Goal: Information Seeking & Learning: Learn about a topic

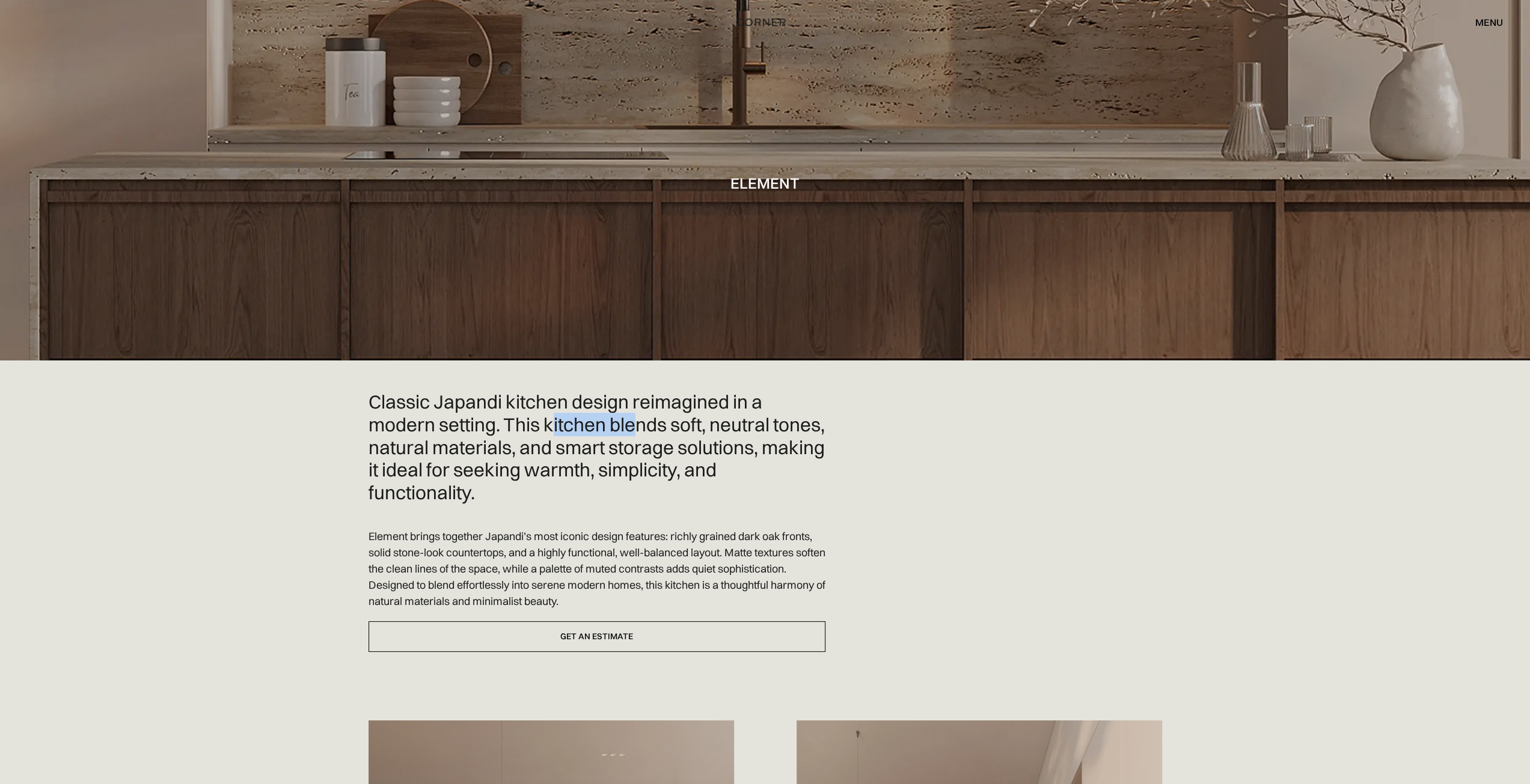
drag, startPoint x: 570, startPoint y: 416, endPoint x: 646, endPoint y: 425, distance: 76.5
click at [642, 424] on h2 "Classic Japandi kitchen design reimagined in a modern setting. This kitchen ble…" at bounding box center [597, 447] width 457 height 114
drag, startPoint x: 733, startPoint y: 183, endPoint x: 796, endPoint y: 187, distance: 63.1
click at [791, 187] on h1 "Element" at bounding box center [765, 182] width 69 height 16
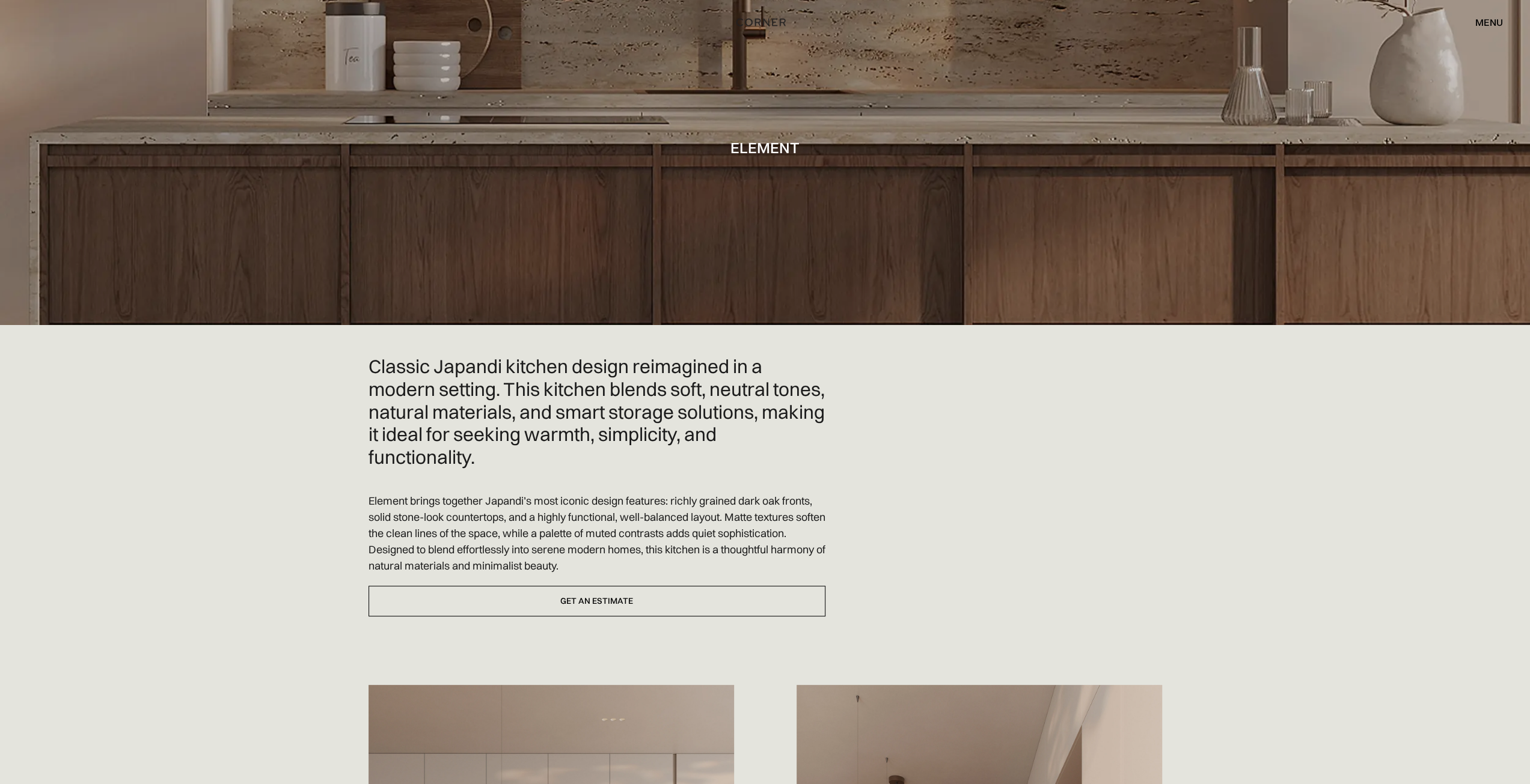
scroll to position [60, 0]
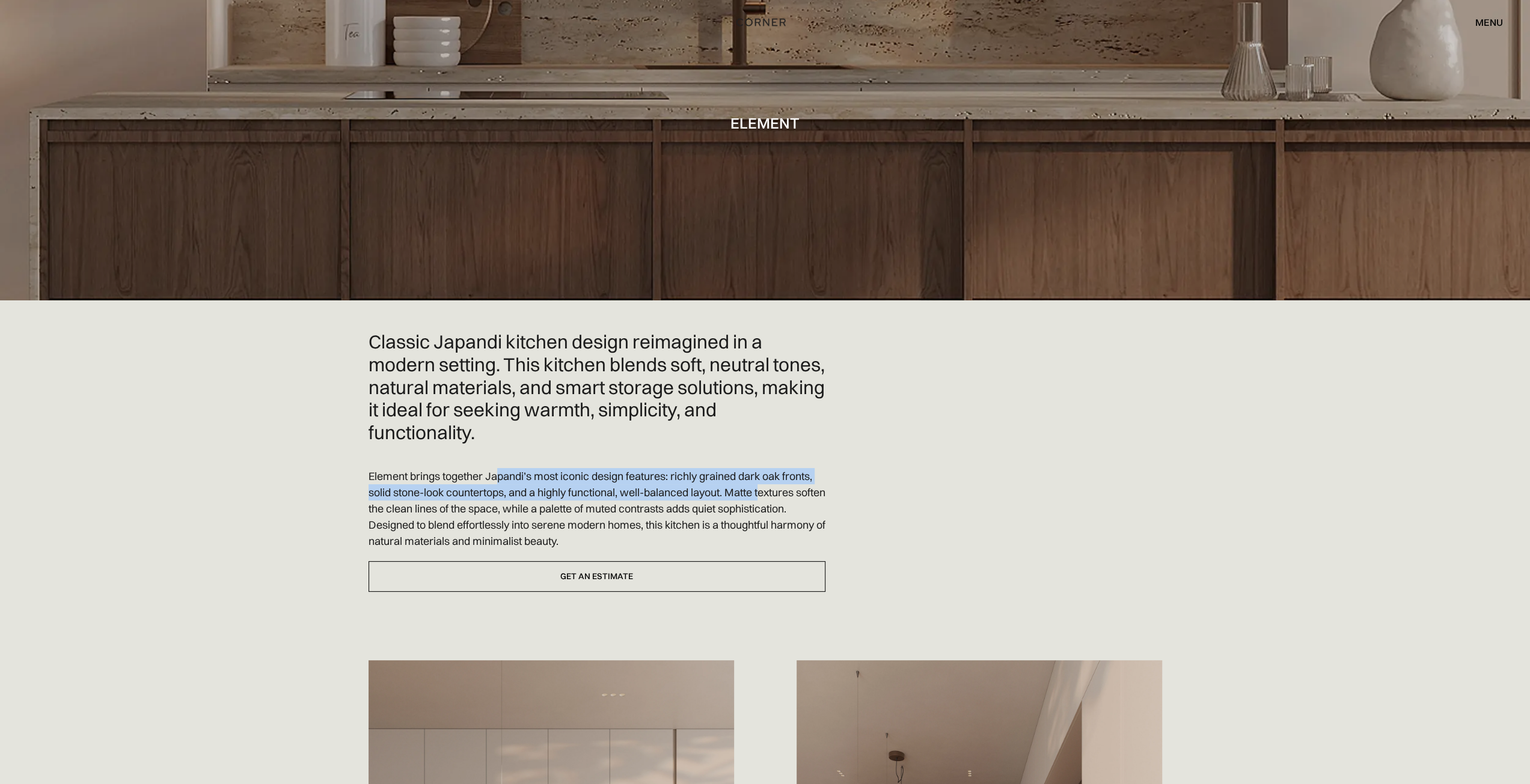
drag, startPoint x: 498, startPoint y: 484, endPoint x: 769, endPoint y: 486, distance: 271.0
click at [767, 486] on p "Element brings together Japandi’s most iconic design features: richly grained d…" at bounding box center [597, 509] width 457 height 81
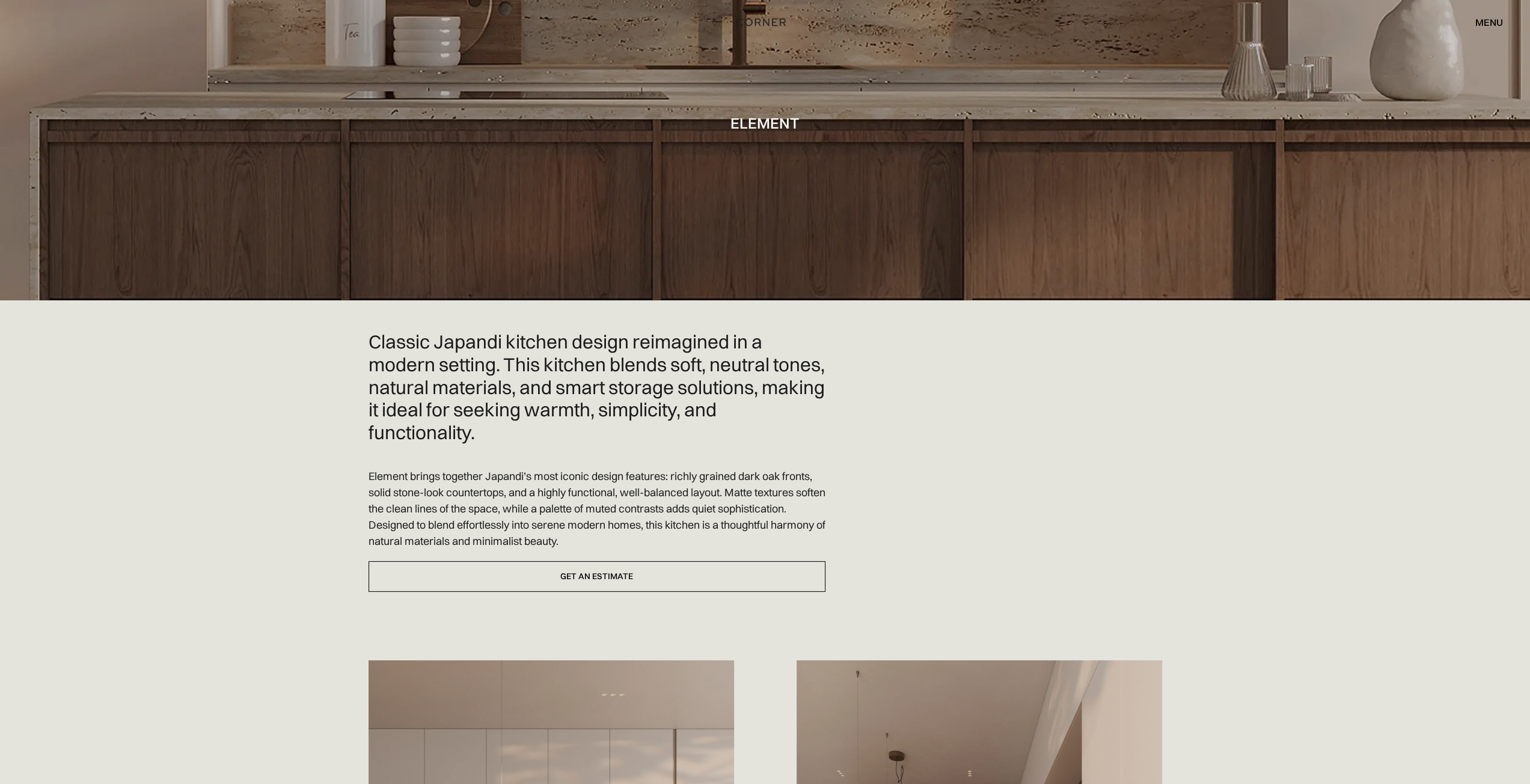
click at [825, 491] on div "Classic Japandi kitchen design reimagined in a modern setting. This kitchen ble…" at bounding box center [765, 764] width 793 height 867
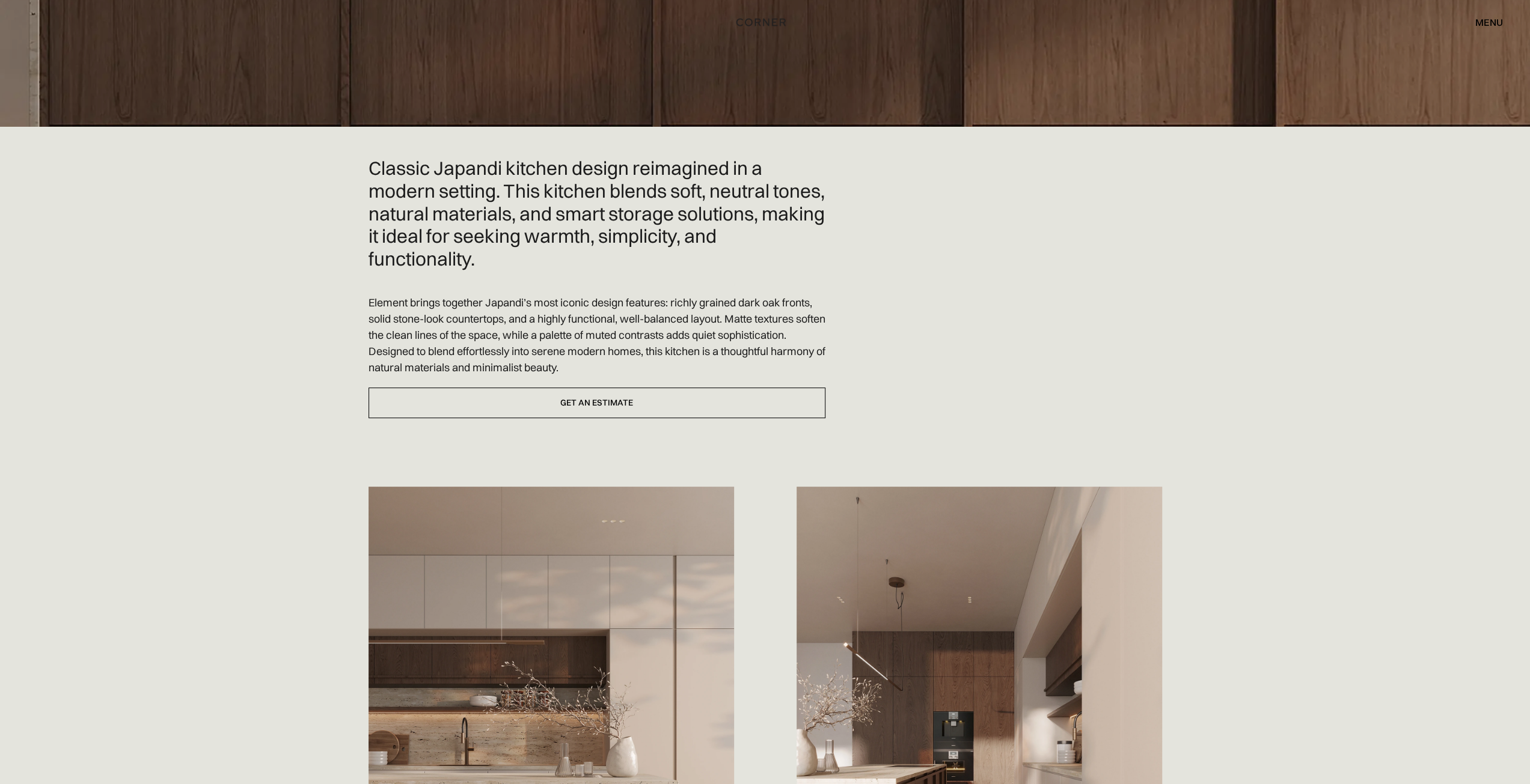
scroll to position [0, 0]
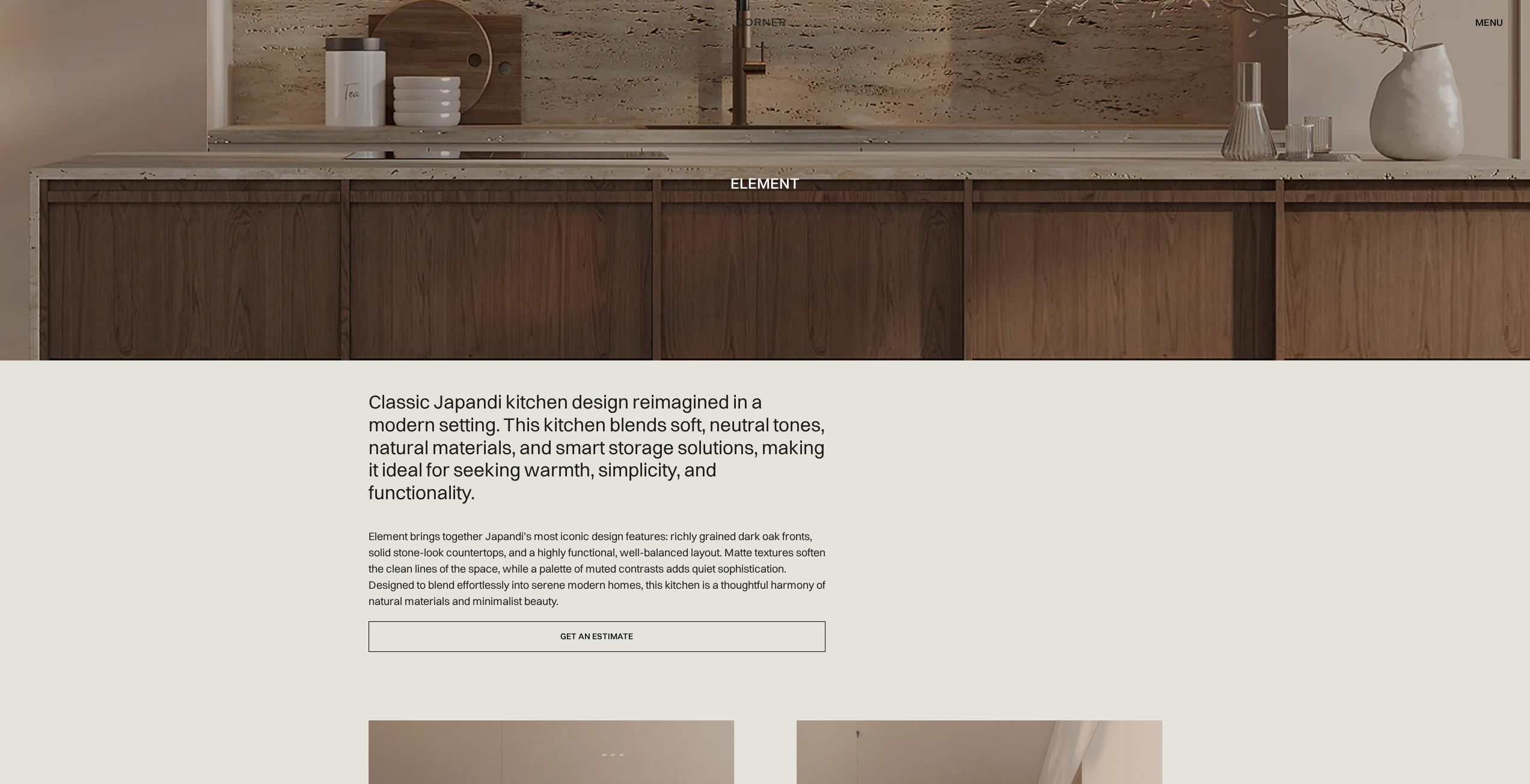
click at [1503, 21] on div "Shop Kitchens Shop Kitchens How it works How it works Projects Projects Inspira…" at bounding box center [765, 22] width 1530 height 20
click at [1497, 21] on div "menu" at bounding box center [1489, 22] width 27 height 10
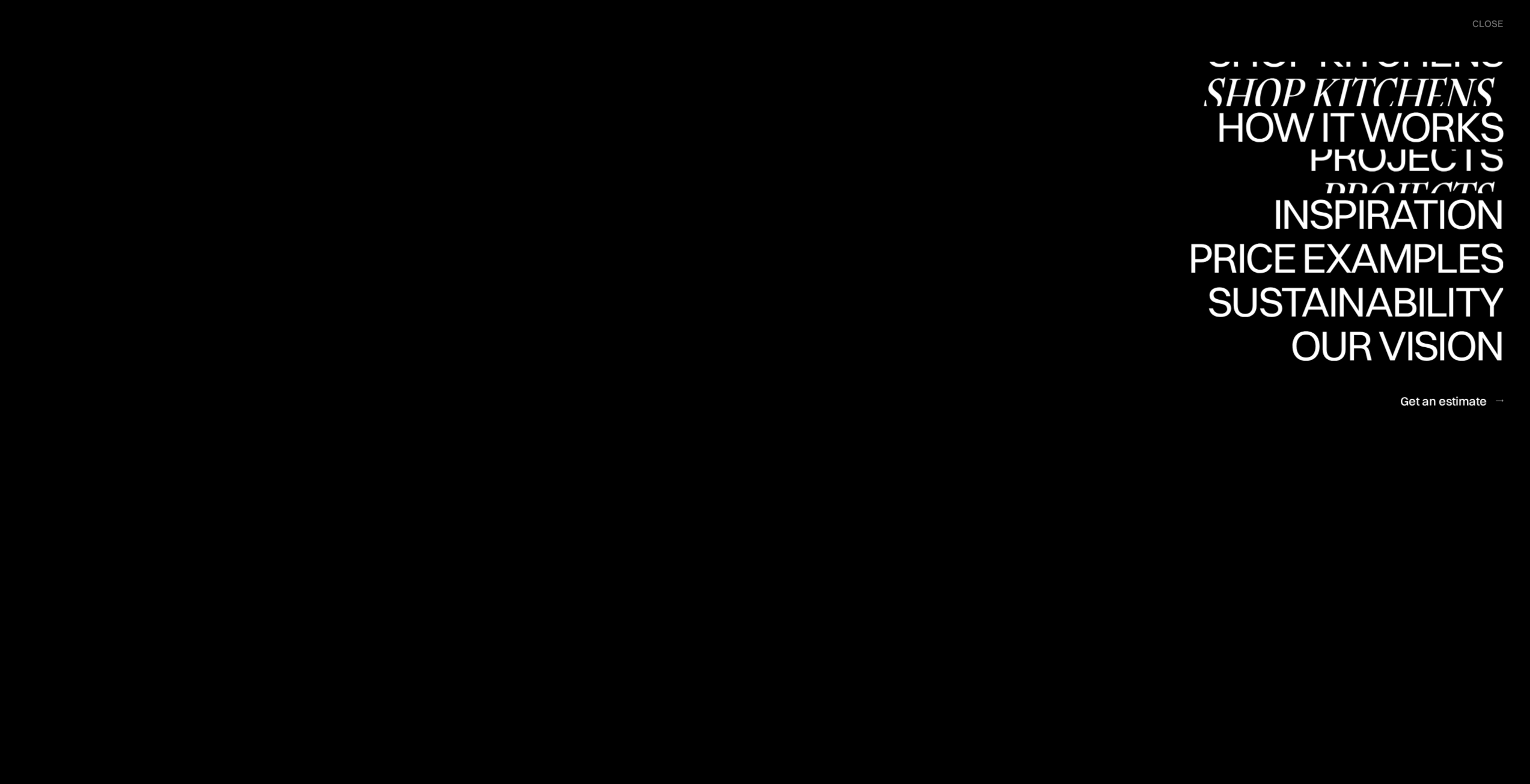
click at [1387, 192] on div "Projects" at bounding box center [1405, 198] width 194 height 42
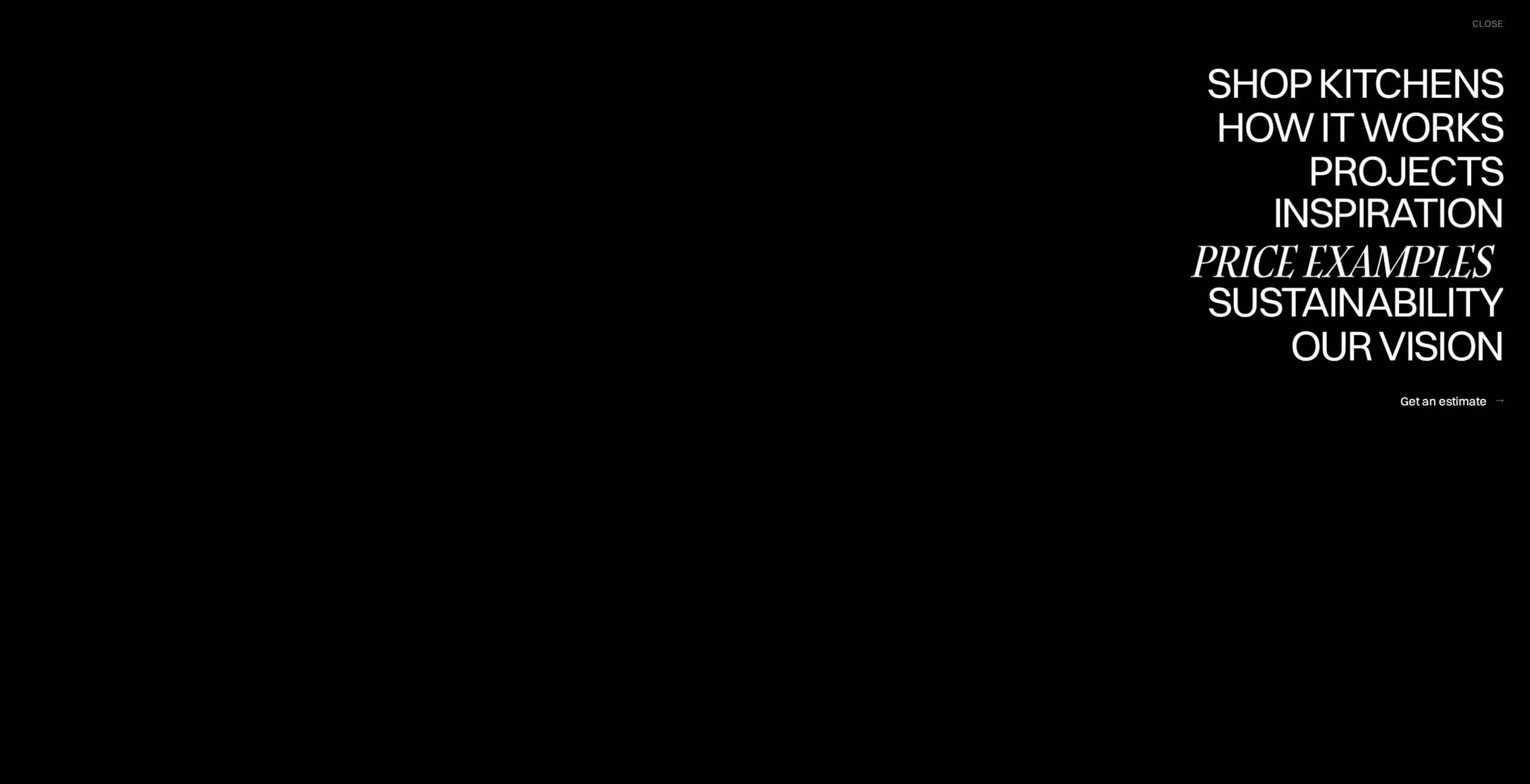
click at [1422, 233] on div "Inspiration" at bounding box center [1379, 254] width 247 height 42
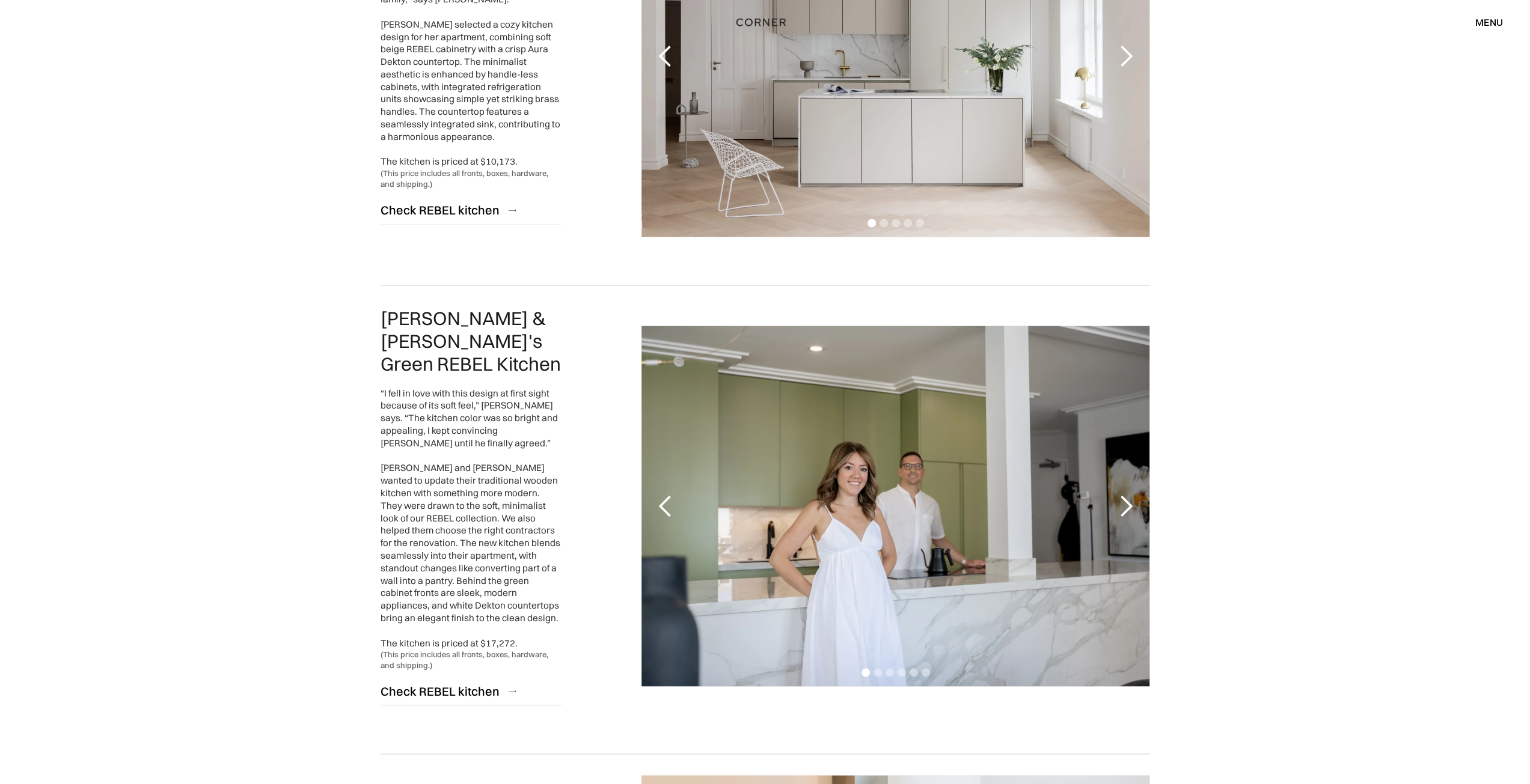
scroll to position [2042, 0]
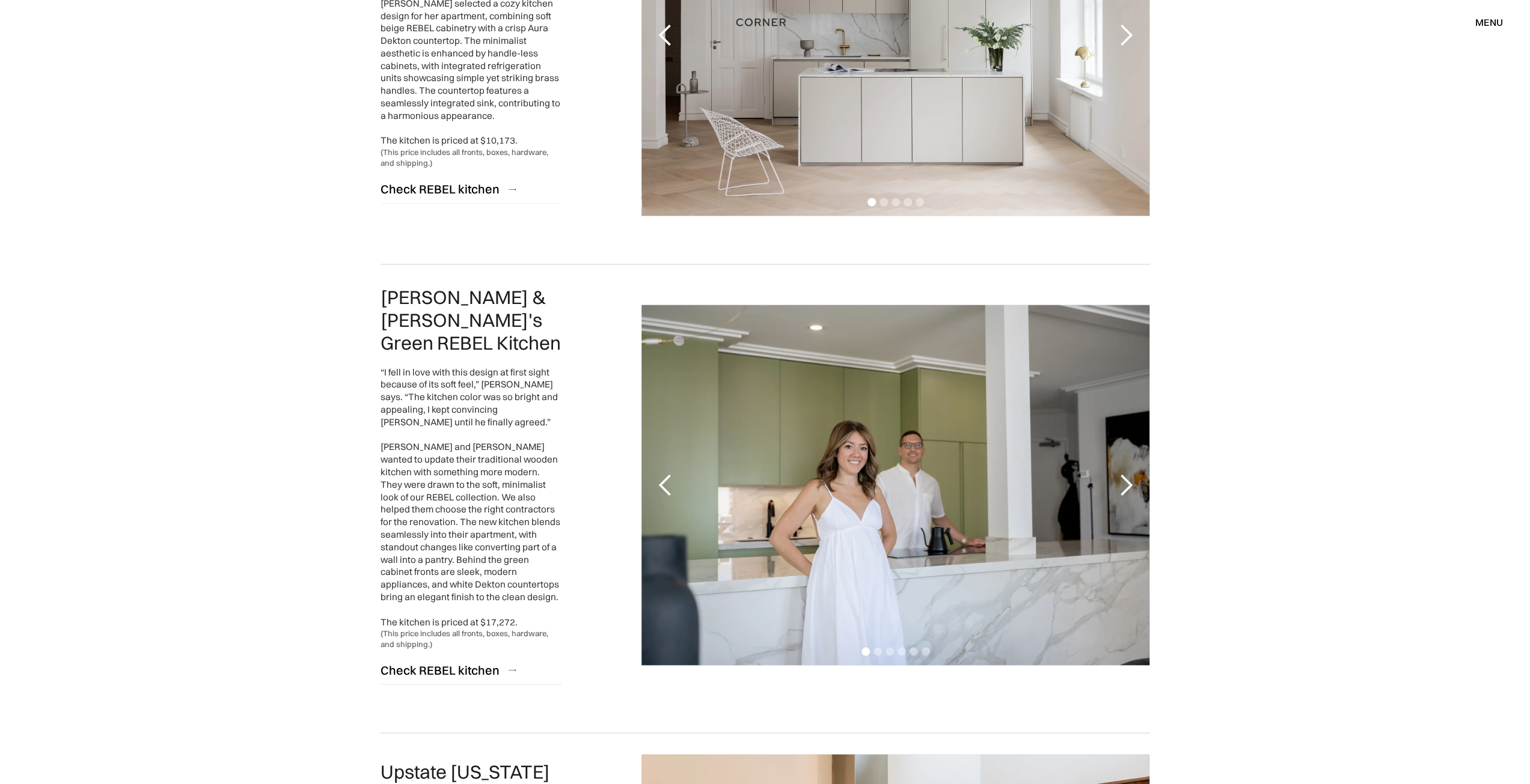
click at [1129, 480] on div "next slide" at bounding box center [1125, 485] width 24 height 24
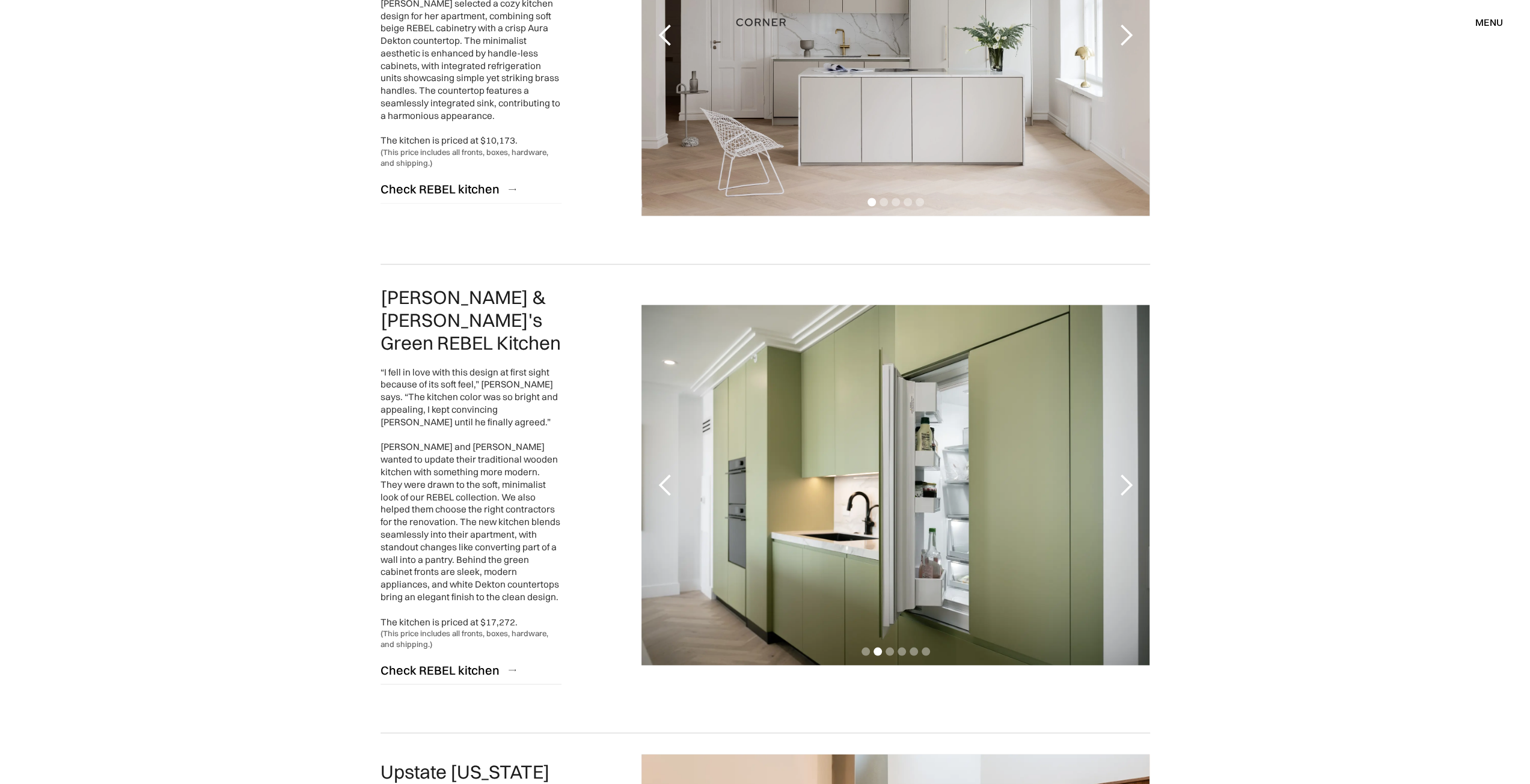
click at [1129, 480] on div "next slide" at bounding box center [1125, 485] width 24 height 24
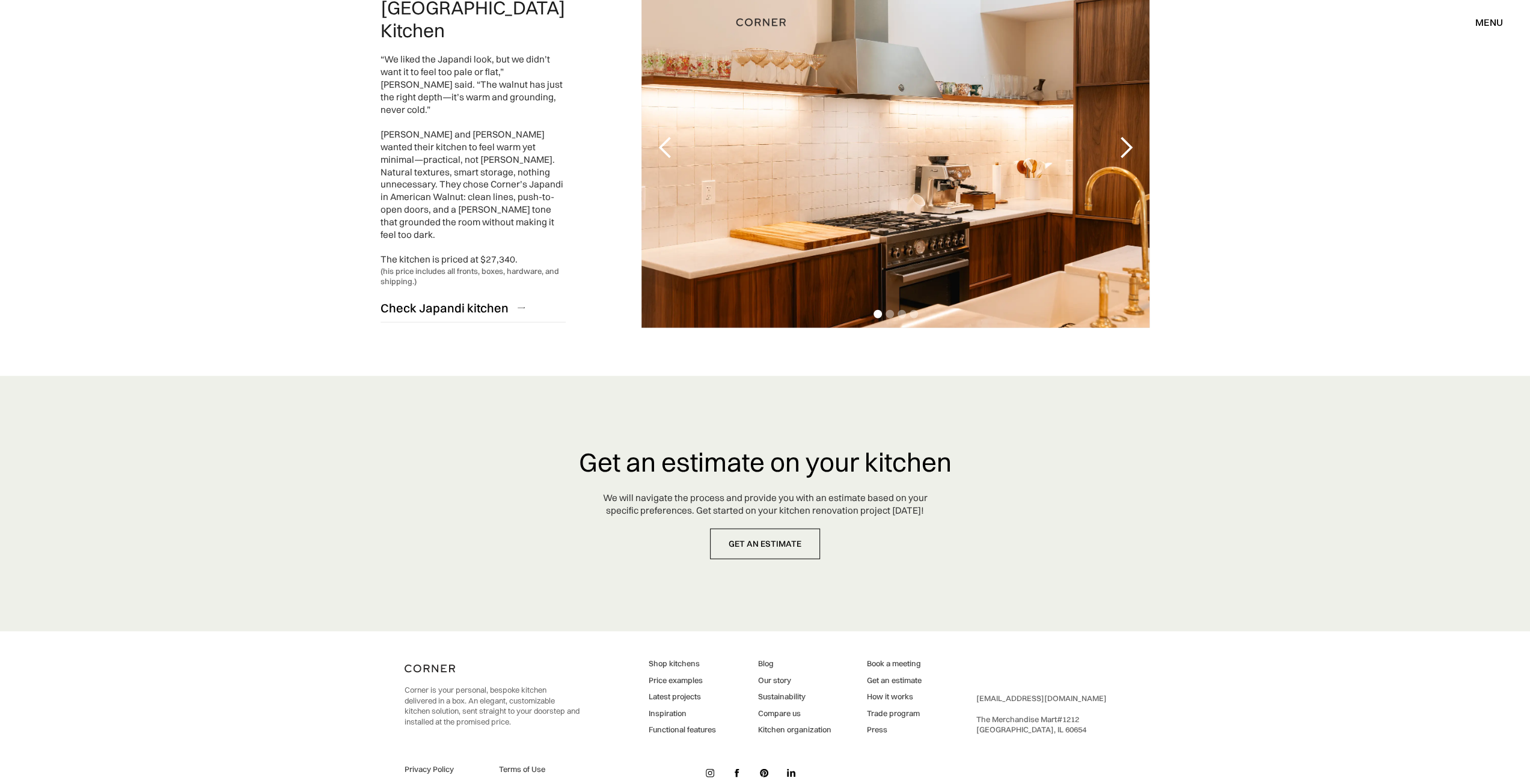
scroll to position [2469, 0]
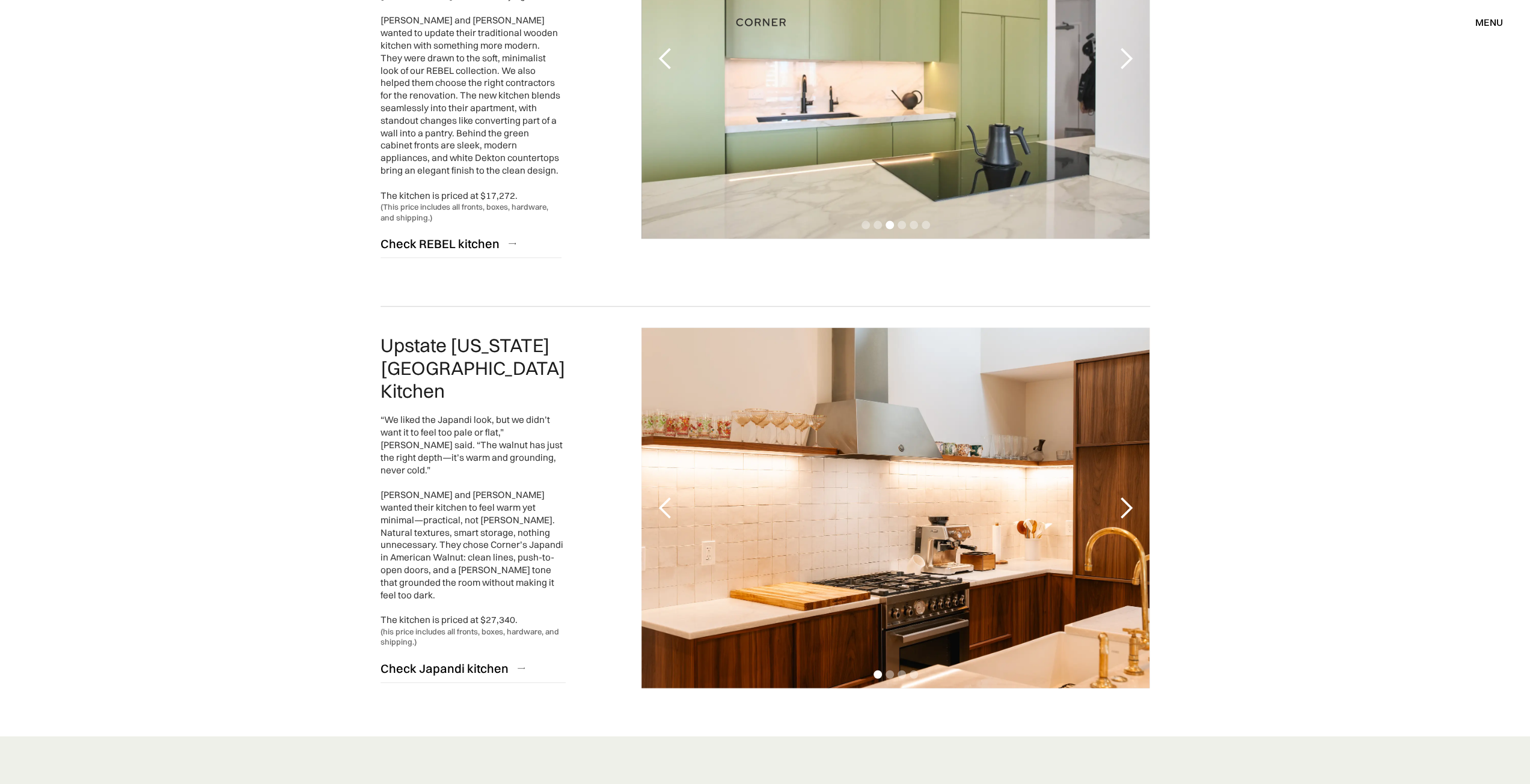
click at [1131, 496] on div "next slide" at bounding box center [1125, 508] width 24 height 24
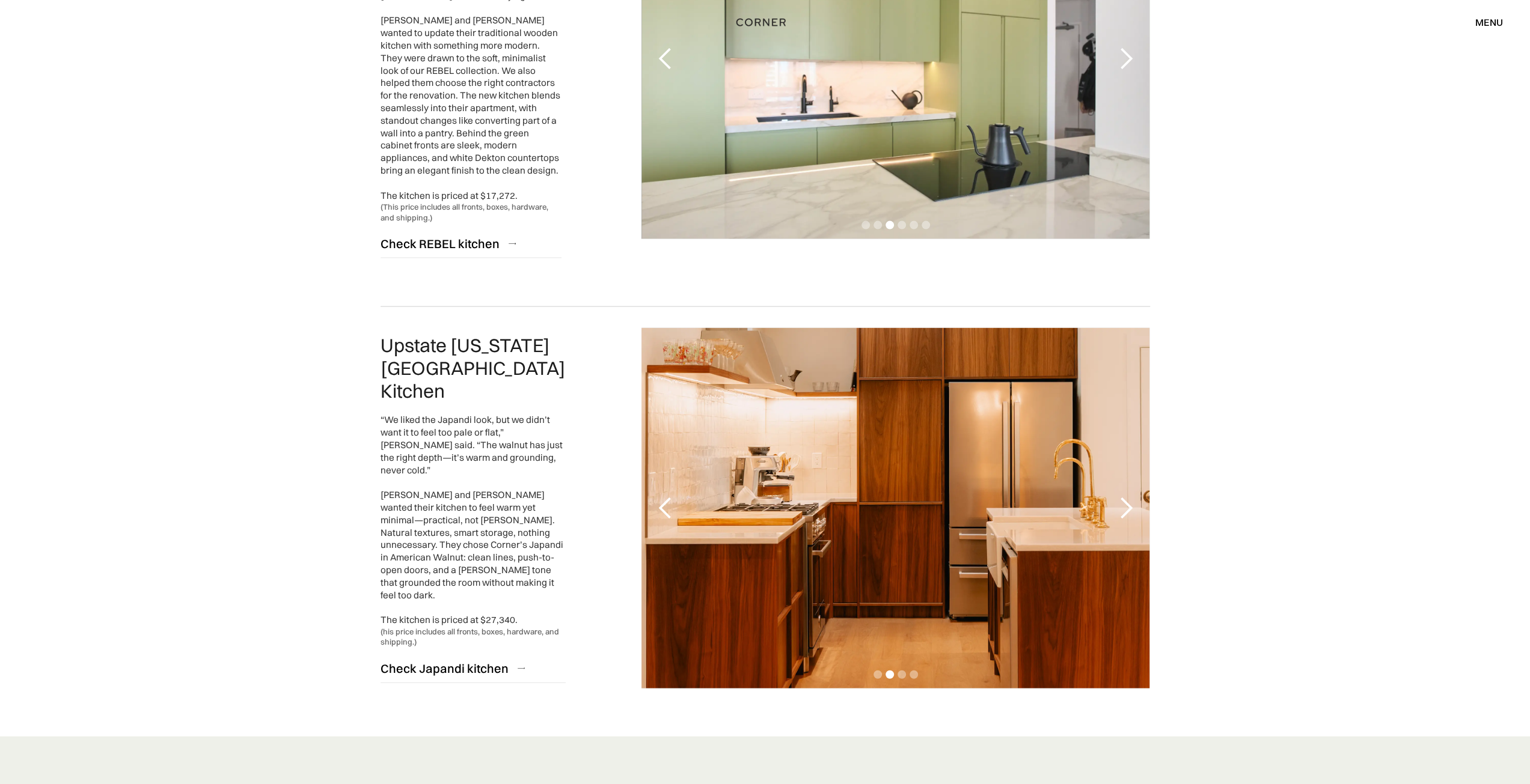
click at [1131, 496] on div "next slide" at bounding box center [1125, 508] width 24 height 24
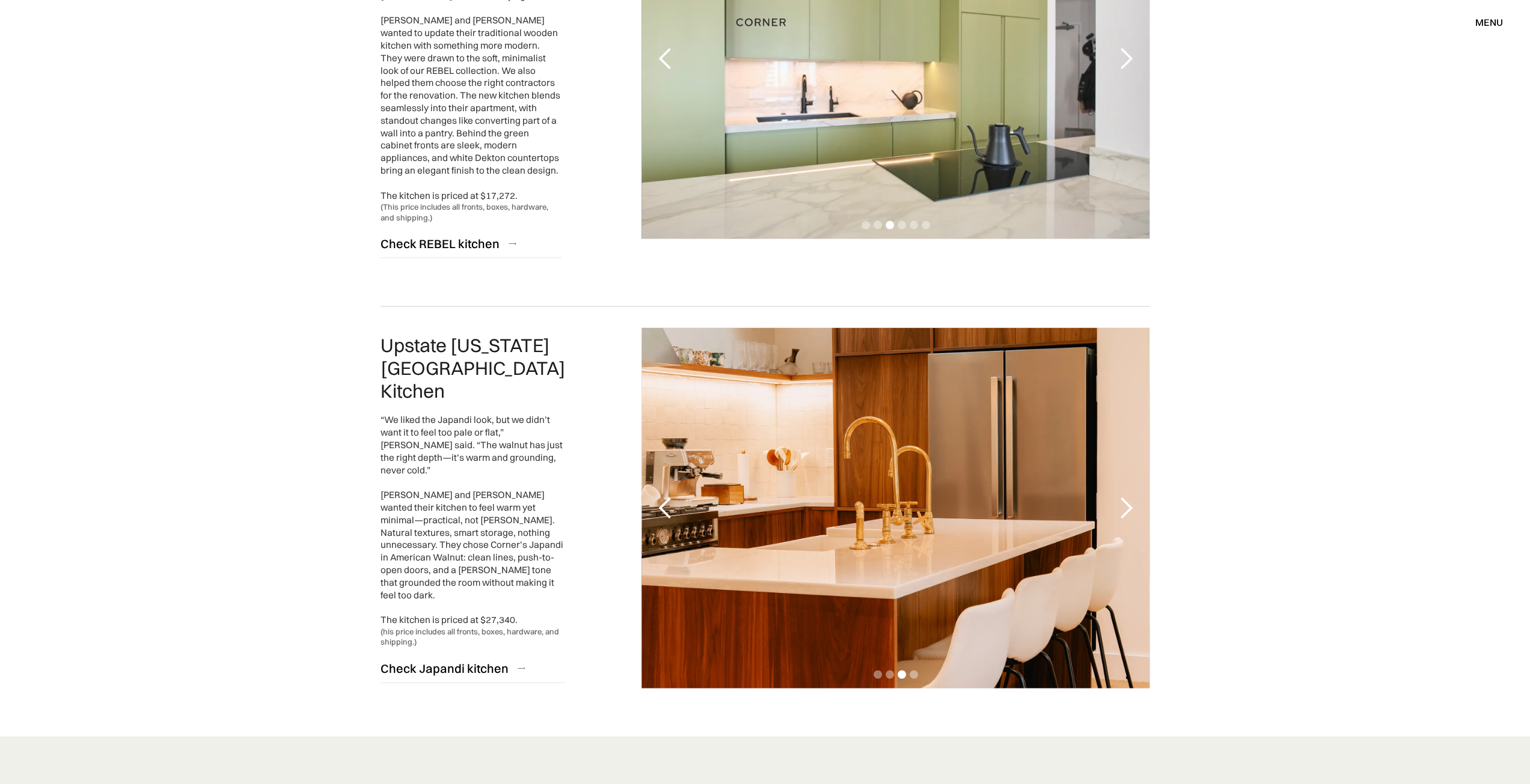
click at [1131, 496] on div "next slide" at bounding box center [1125, 508] width 24 height 24
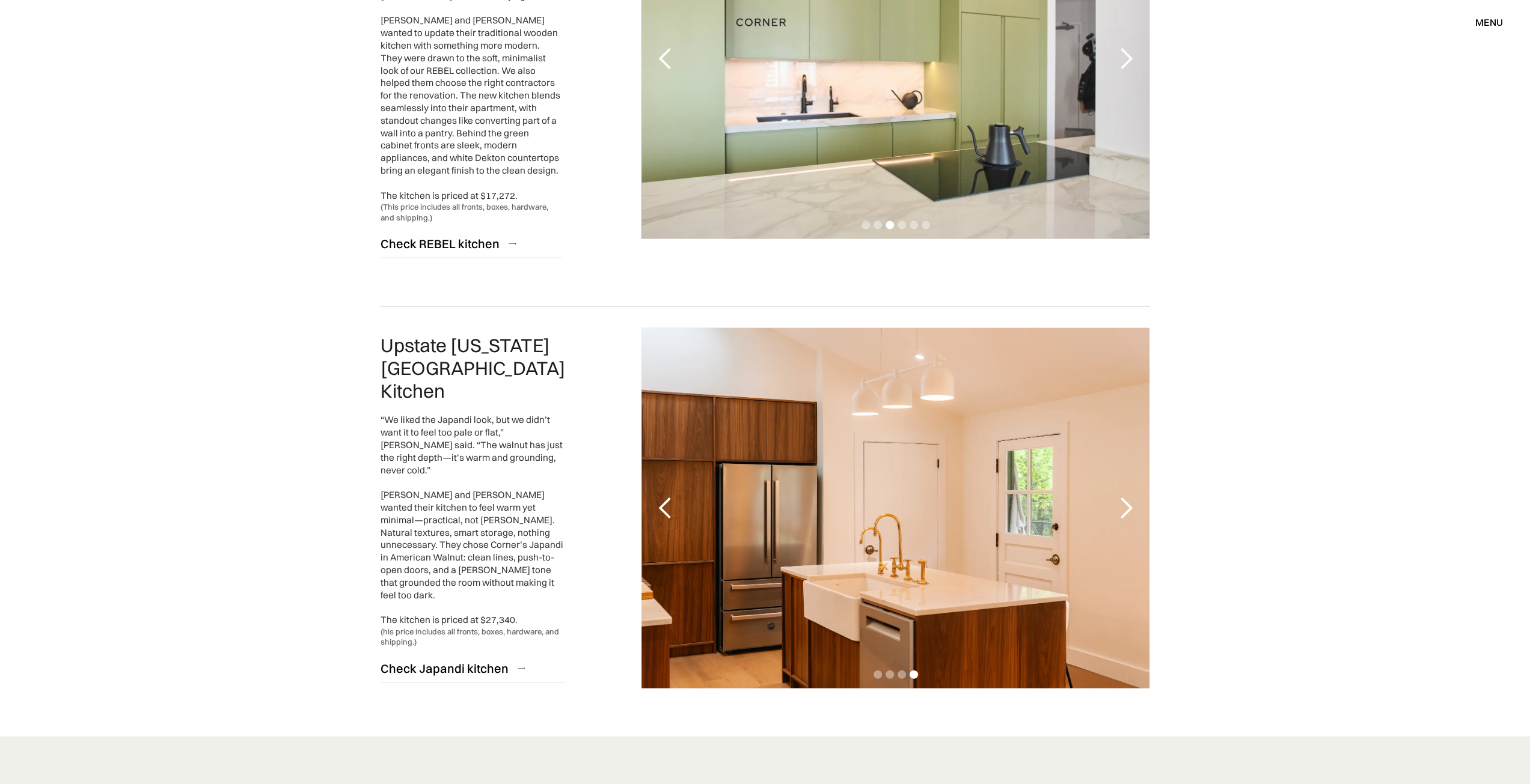
click at [1131, 496] on div "next slide" at bounding box center [1125, 508] width 24 height 24
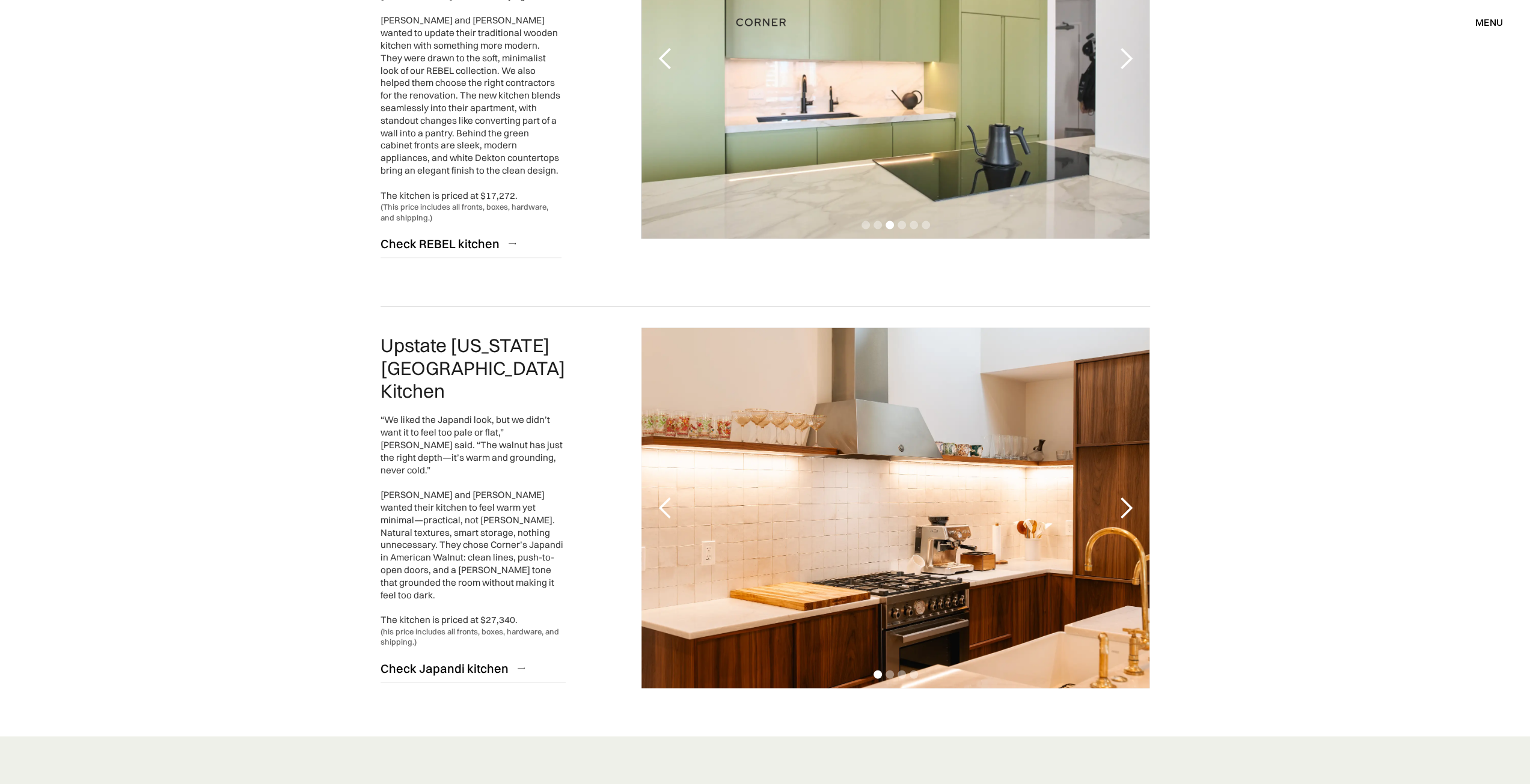
scroll to position [1988, 0]
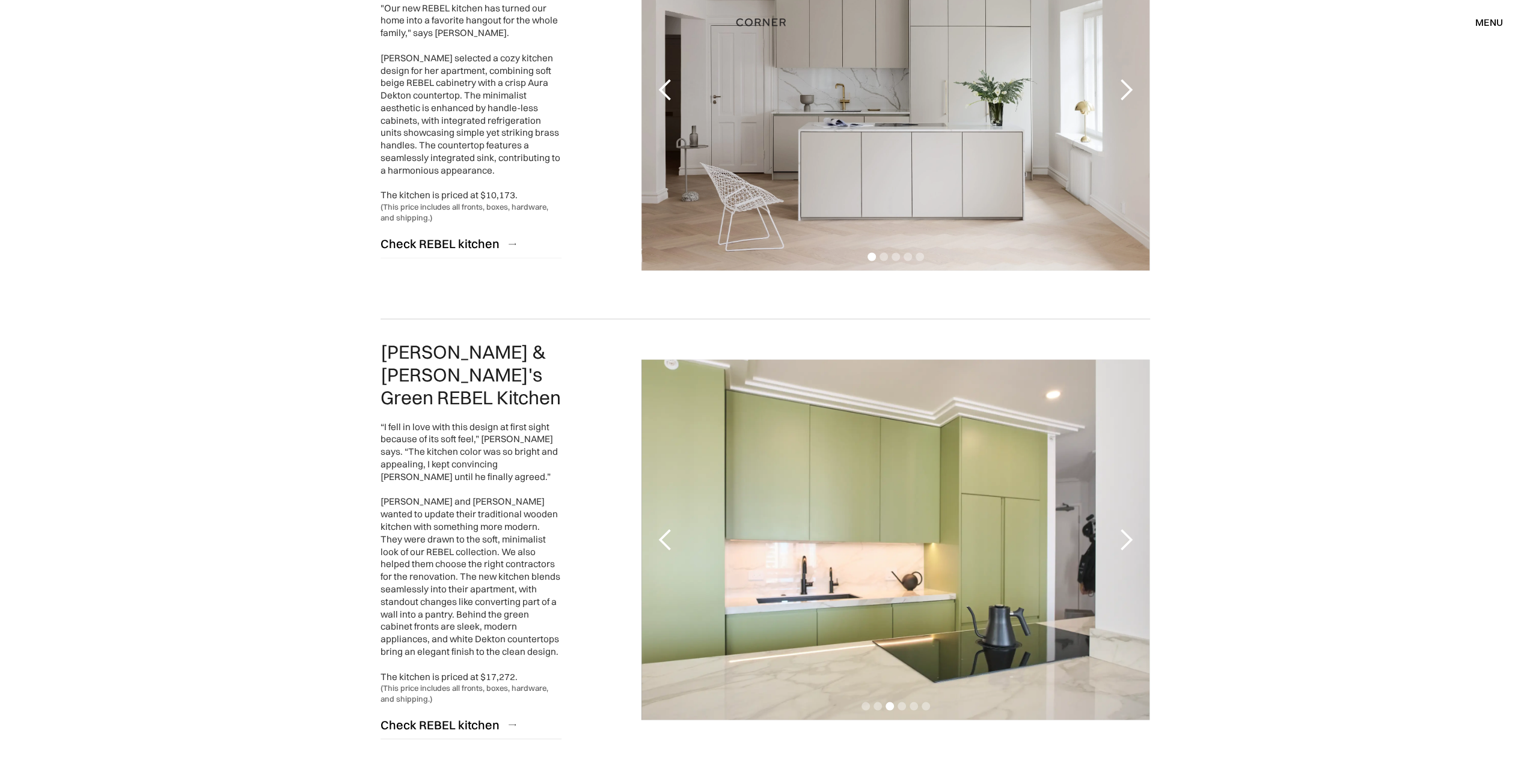
click at [988, 409] on div "3 of 6" at bounding box center [895, 540] width 508 height 361
drag, startPoint x: 944, startPoint y: 418, endPoint x: 909, endPoint y: 427, distance: 36.1
click at [903, 427] on div "3 of 6" at bounding box center [895, 540] width 508 height 361
click at [1125, 534] on div "next slide" at bounding box center [1125, 540] width 24 height 24
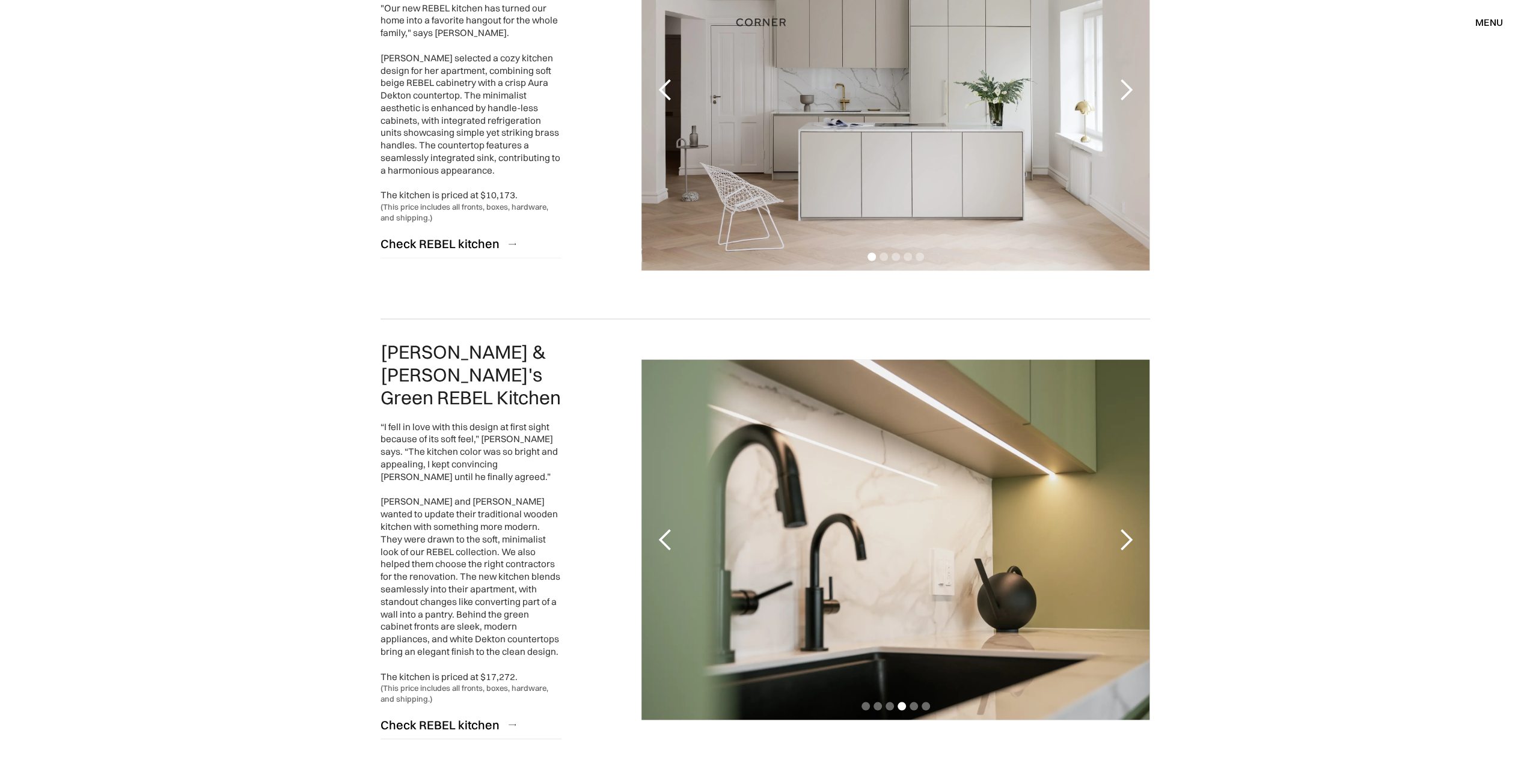
click at [1125, 534] on div "next slide" at bounding box center [1125, 540] width 24 height 24
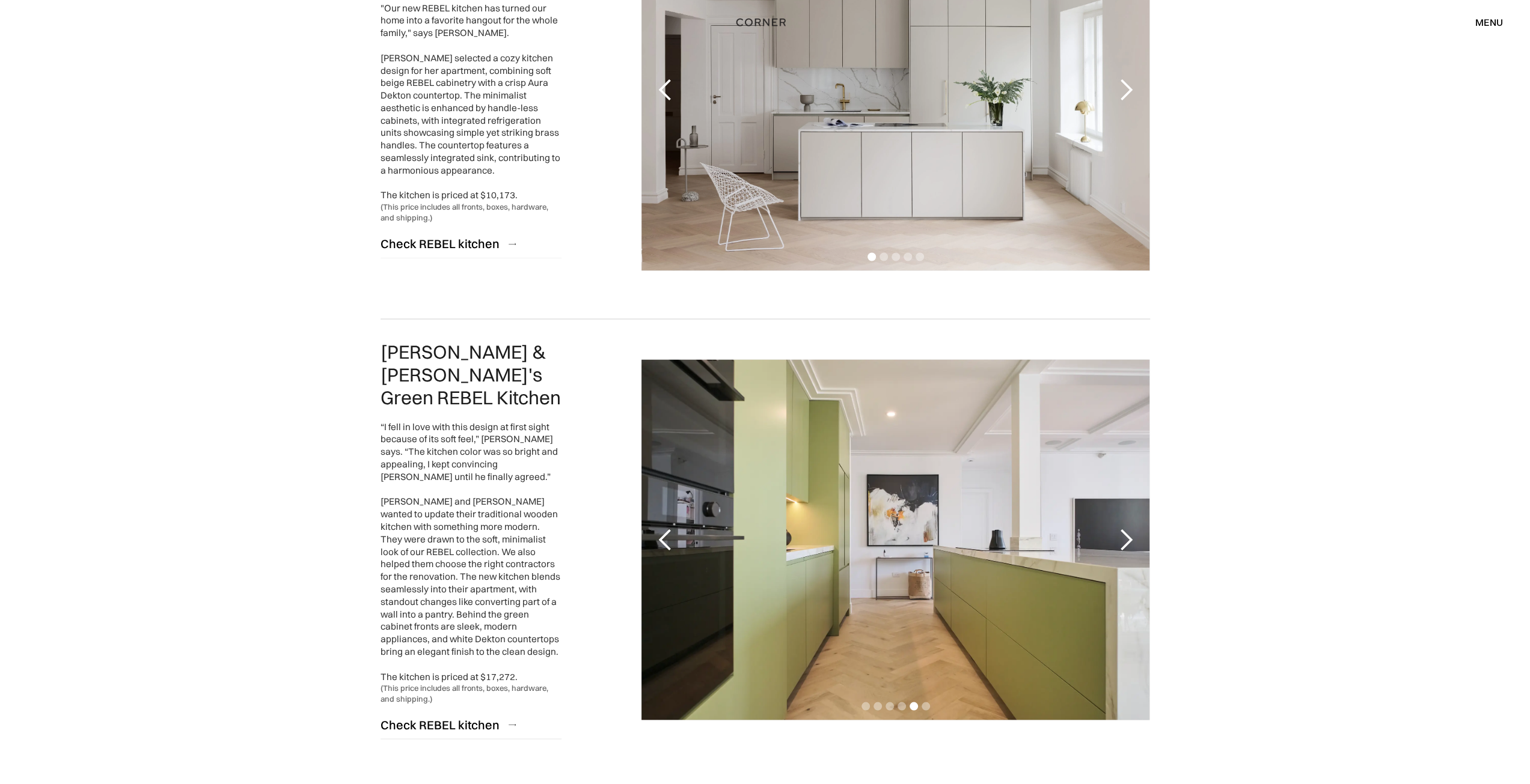
click at [1125, 534] on div "next slide" at bounding box center [1125, 540] width 24 height 24
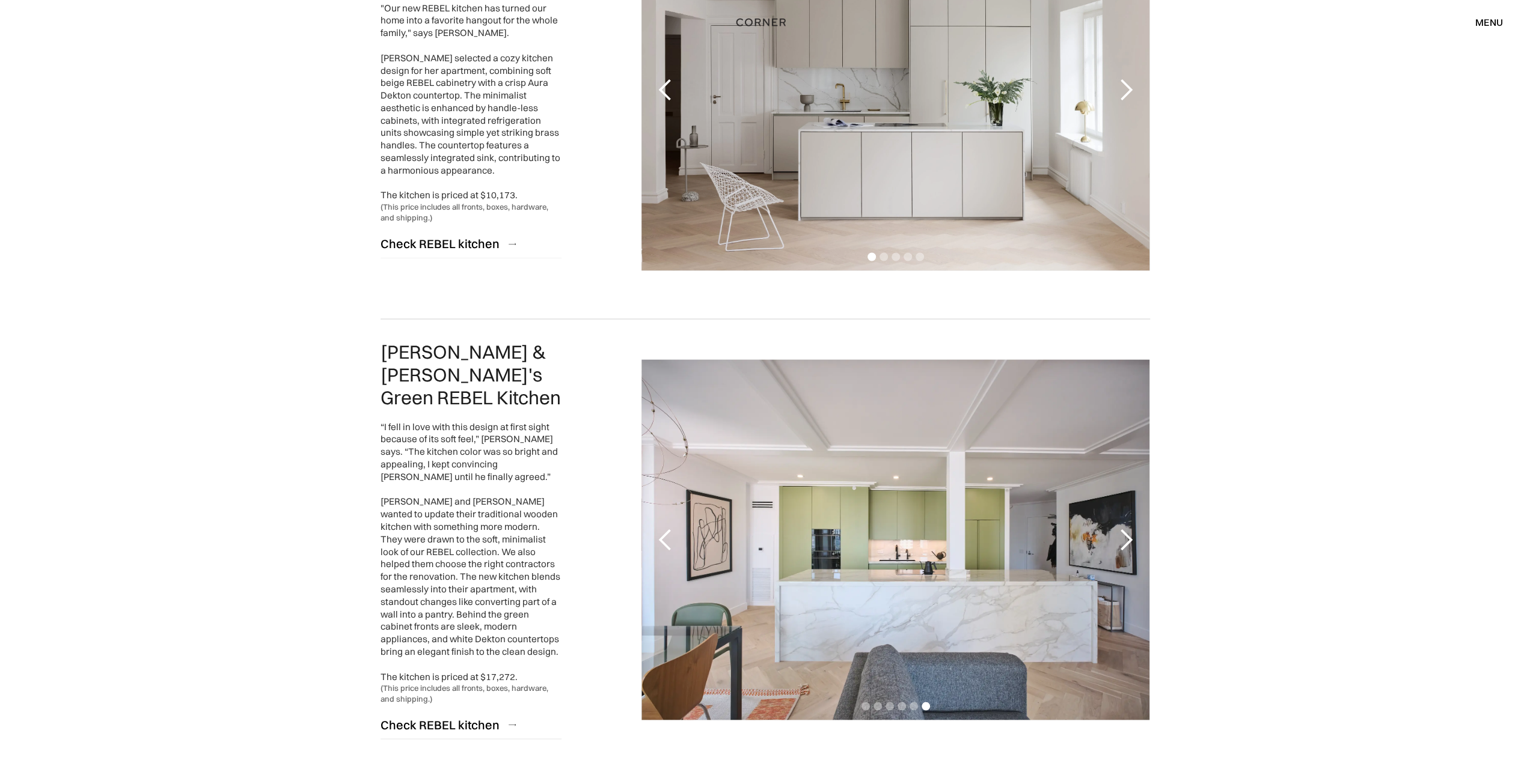
click at [1125, 534] on div "next slide" at bounding box center [1125, 540] width 24 height 24
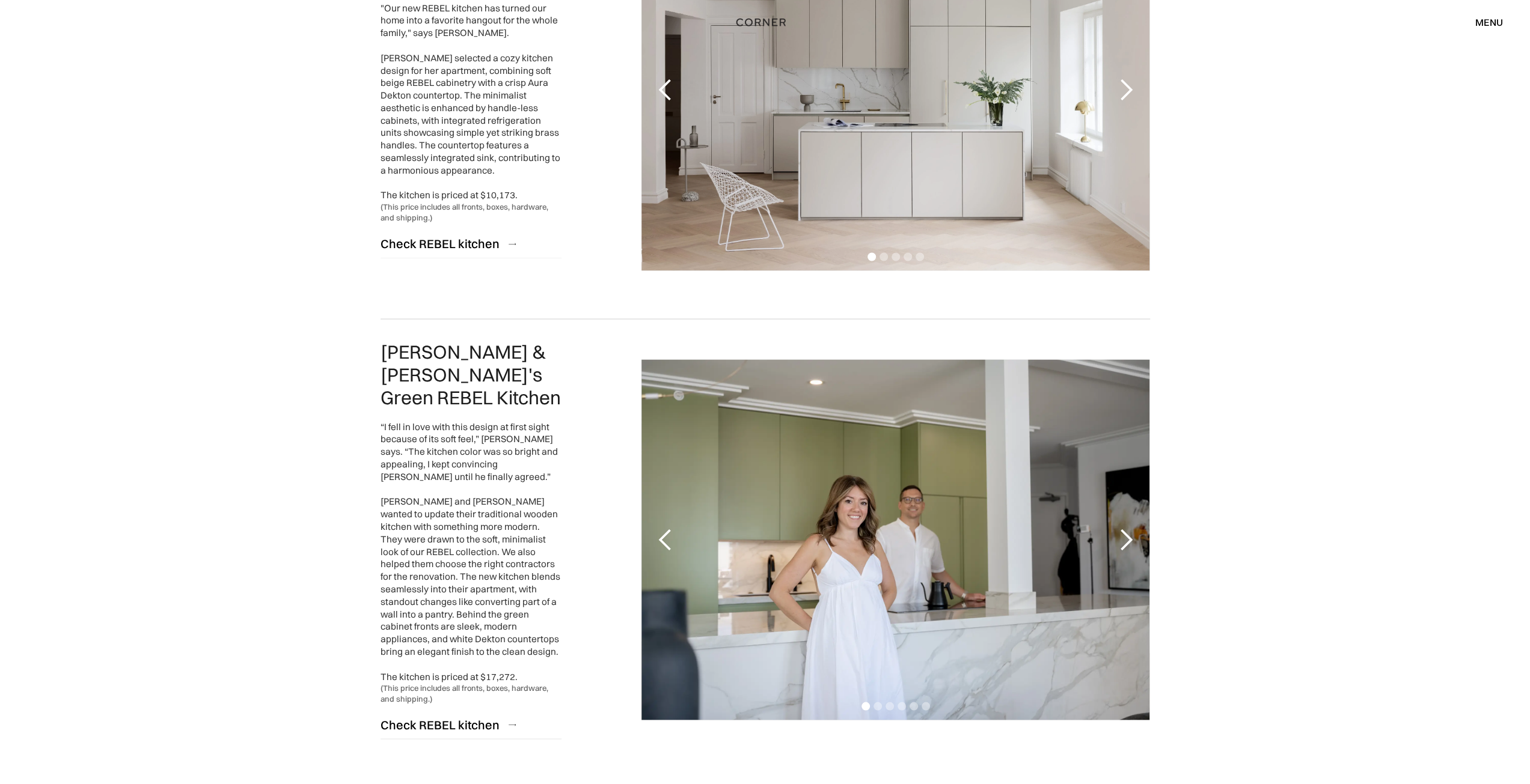
click at [1125, 534] on div "next slide" at bounding box center [1125, 540] width 24 height 24
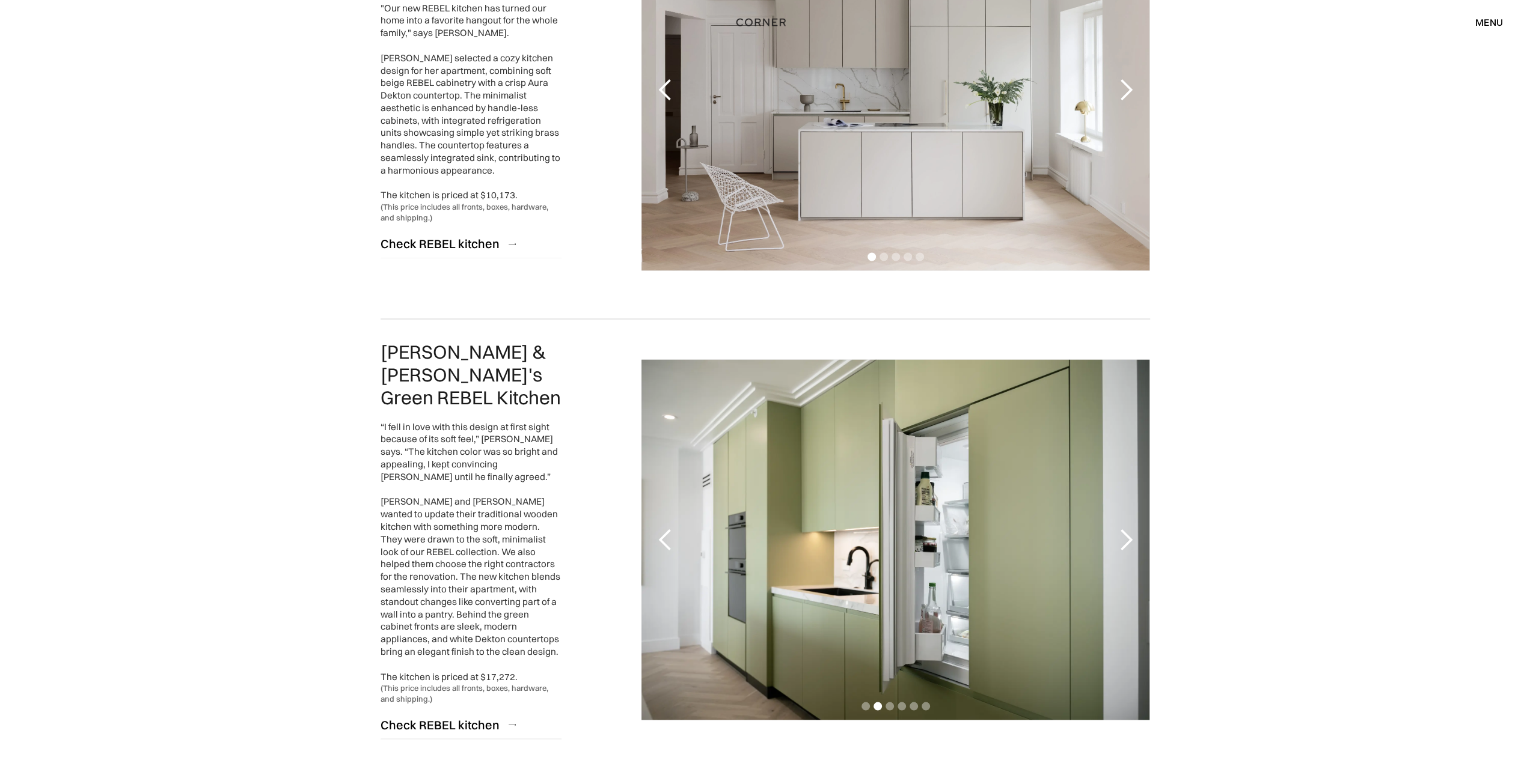
click at [1125, 534] on div "next slide" at bounding box center [1125, 540] width 24 height 24
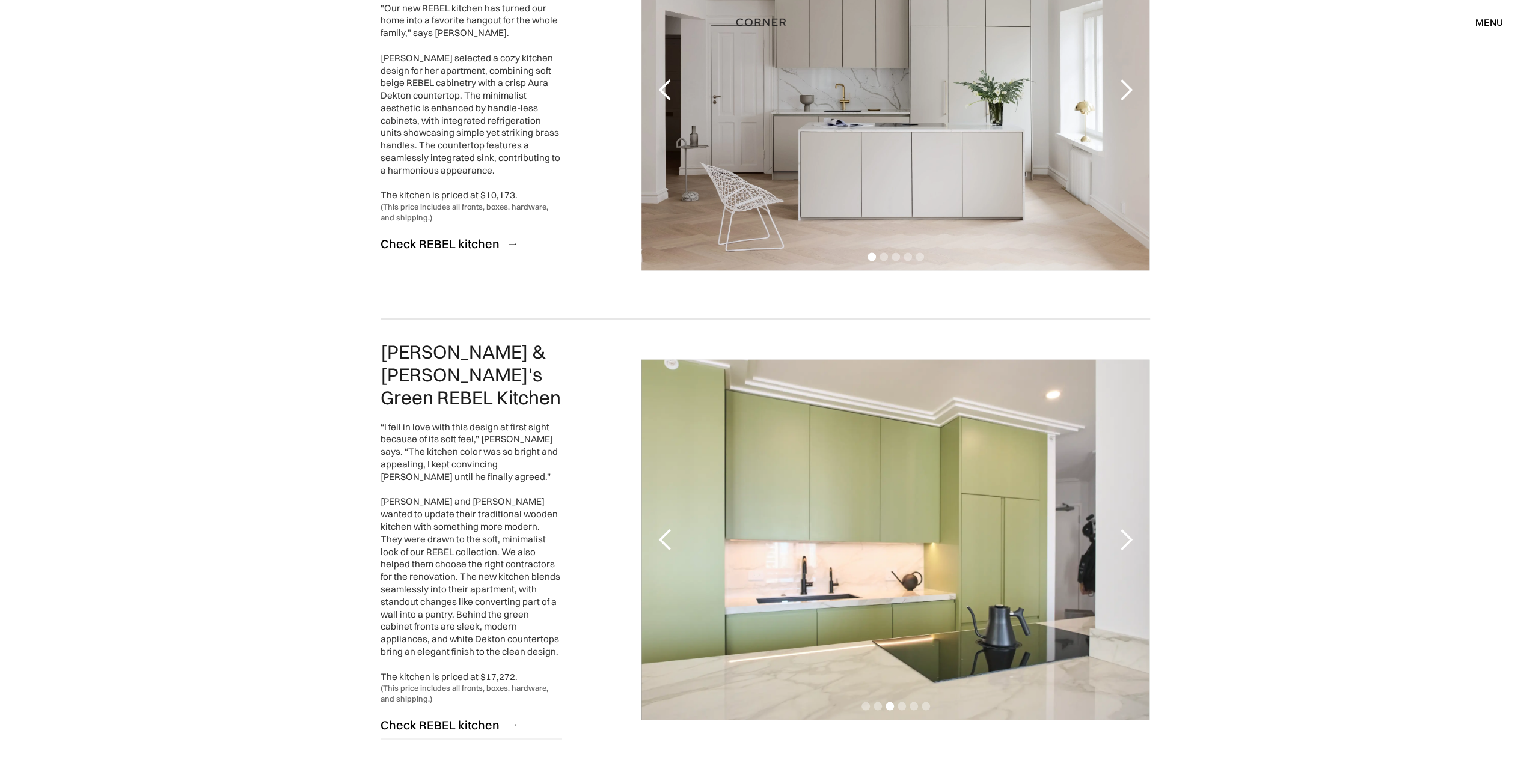
click at [1125, 534] on div "next slide" at bounding box center [1125, 540] width 24 height 24
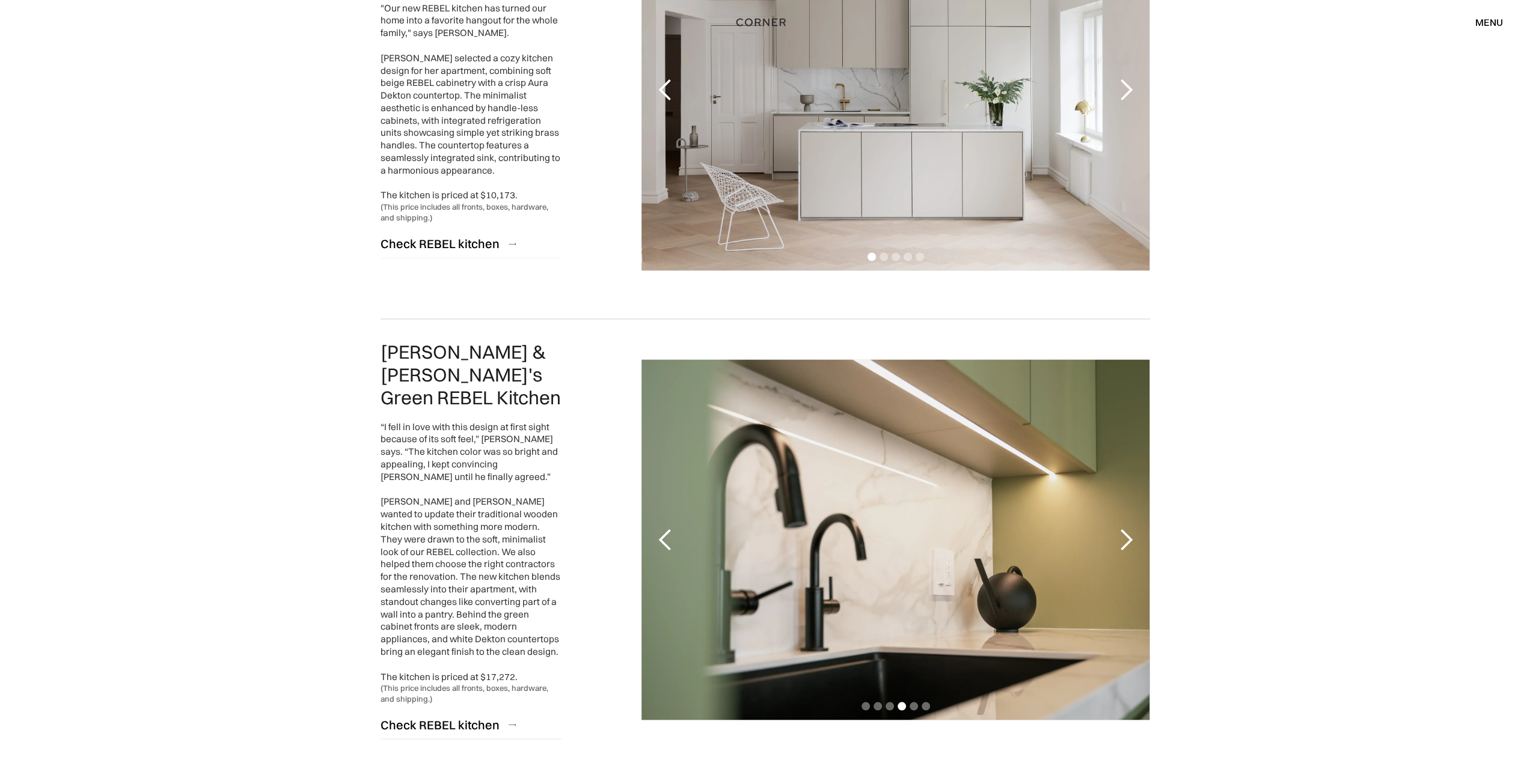
click at [1125, 534] on div "next slide" at bounding box center [1125, 540] width 24 height 24
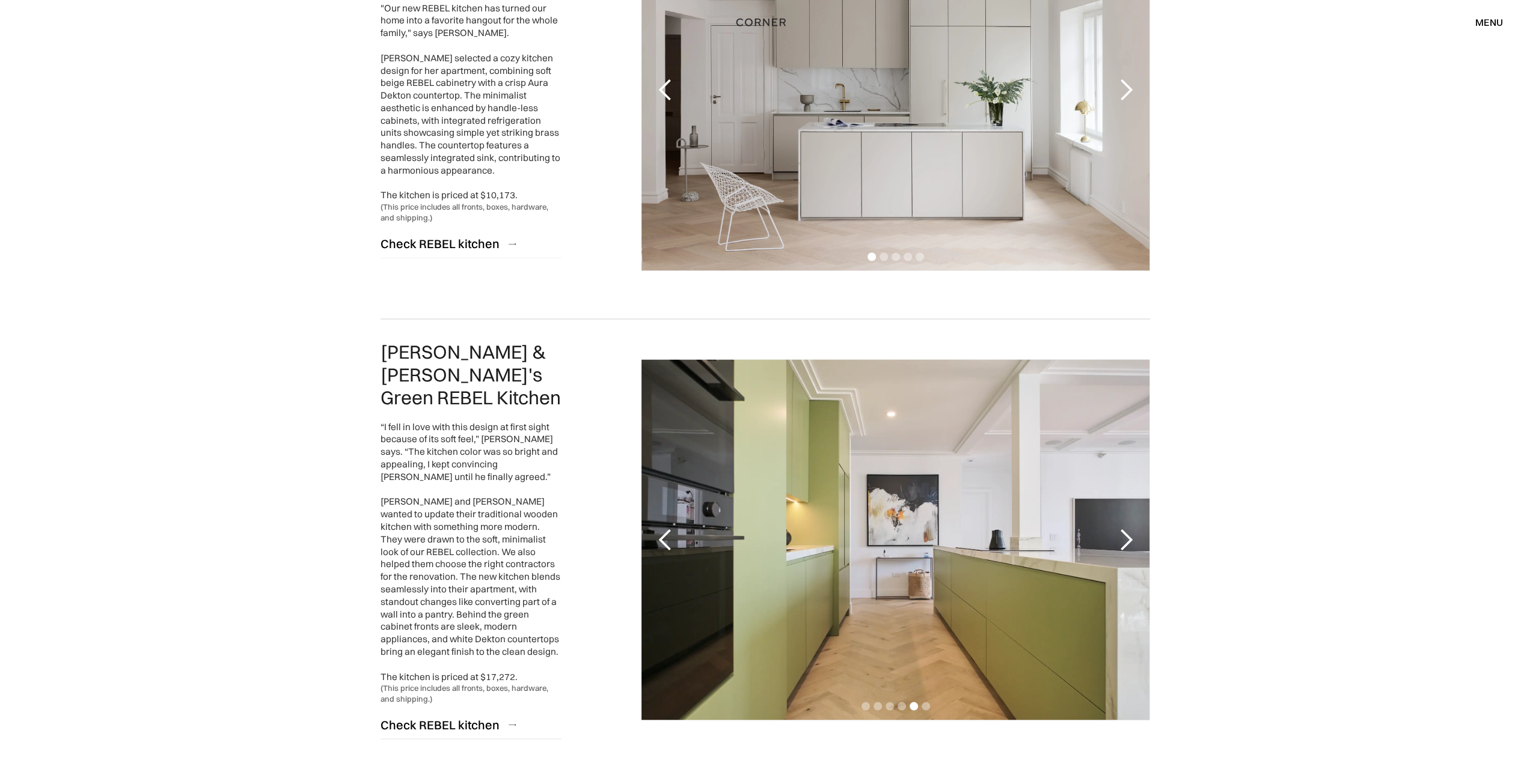
click at [1125, 534] on div "next slide" at bounding box center [1125, 540] width 24 height 24
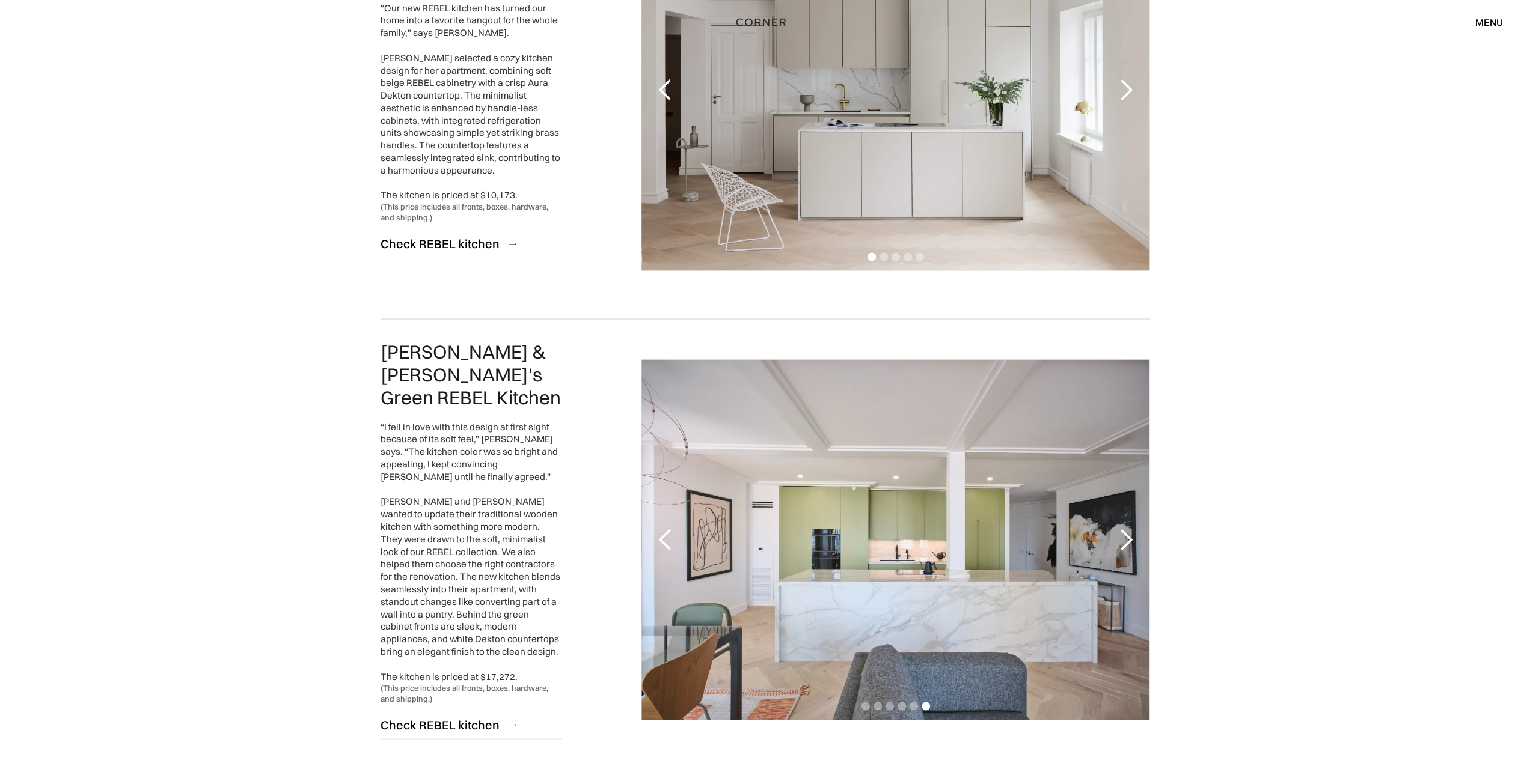
click at [1125, 534] on div "next slide" at bounding box center [1125, 540] width 24 height 24
